Goal: Download file/media

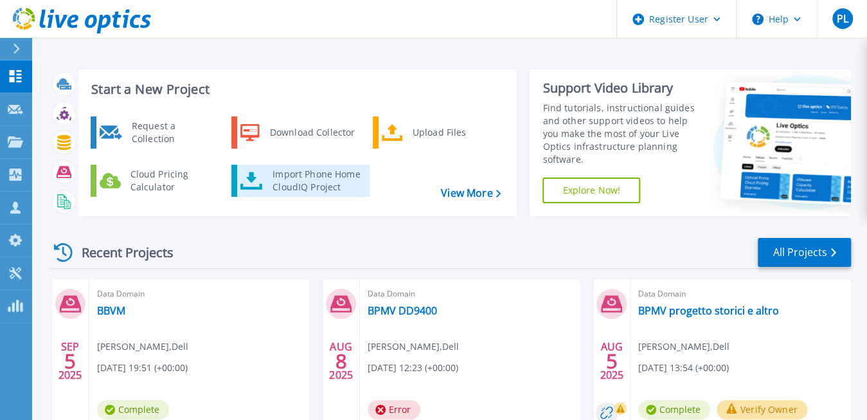
click at [323, 186] on div "Import Phone Home CloudIQ Project" at bounding box center [316, 181] width 100 height 26
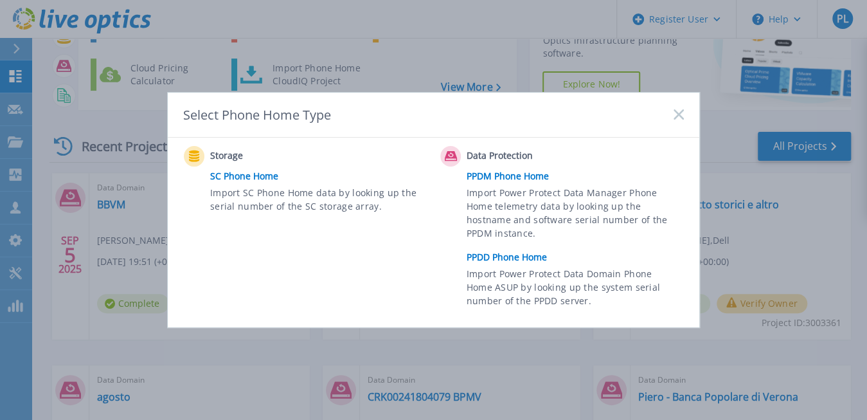
scroll to position [129, 0]
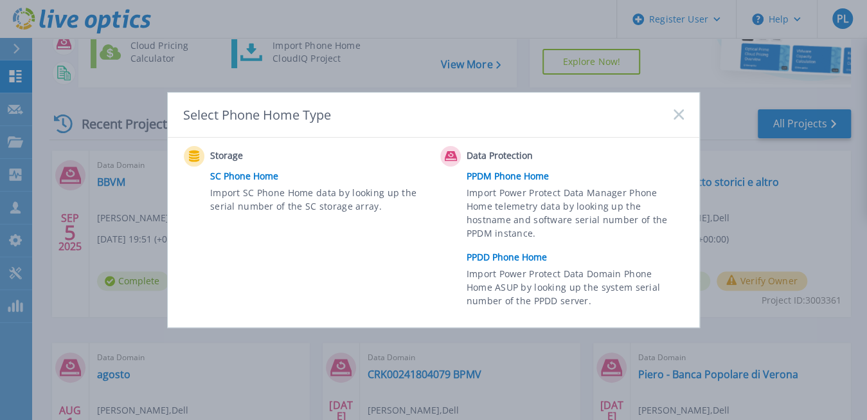
click at [679, 111] on icon at bounding box center [679, 114] width 10 height 10
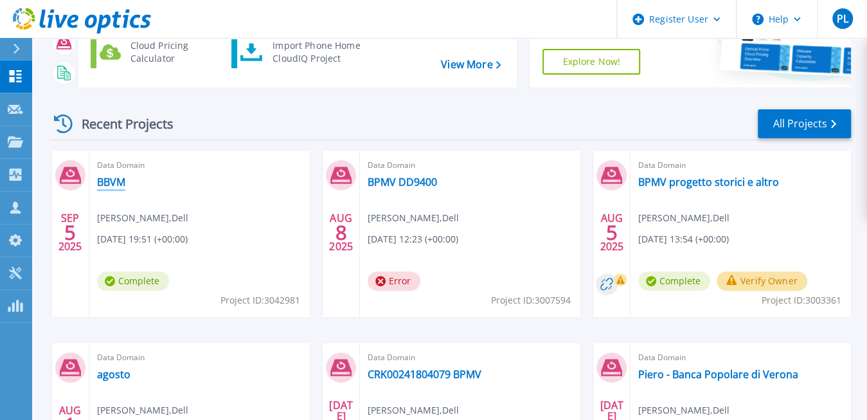
click at [112, 181] on link "BBVM" at bounding box center [111, 181] width 28 height 13
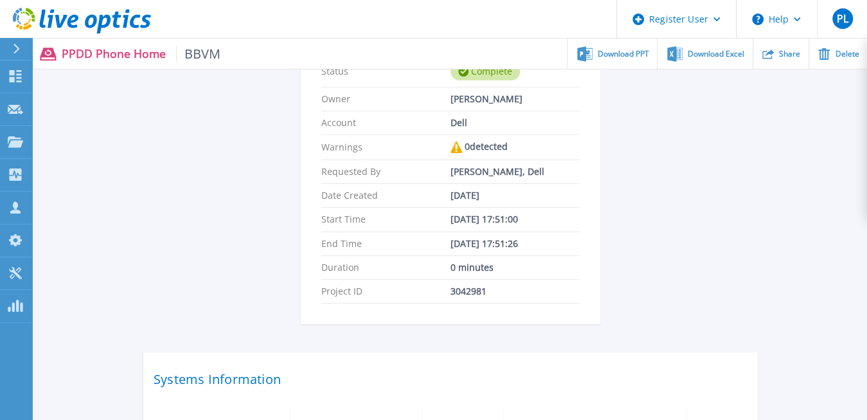
scroll to position [129, 0]
click at [629, 51] on span "Download PPT" at bounding box center [623, 53] width 51 height 8
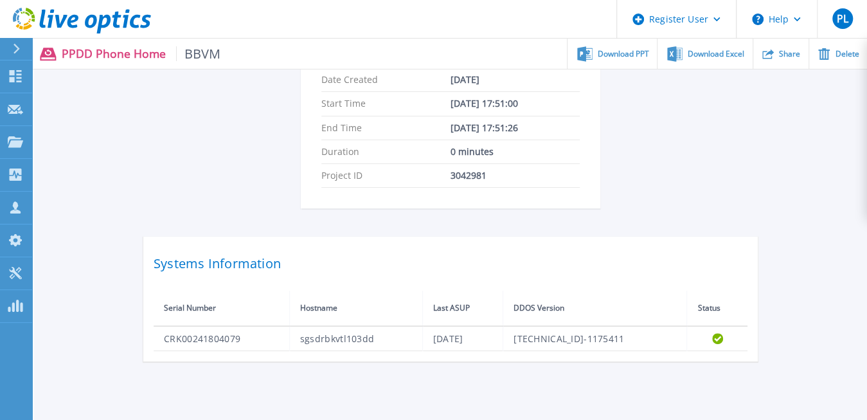
scroll to position [225, 0]
